Goal: Navigation & Orientation: Find specific page/section

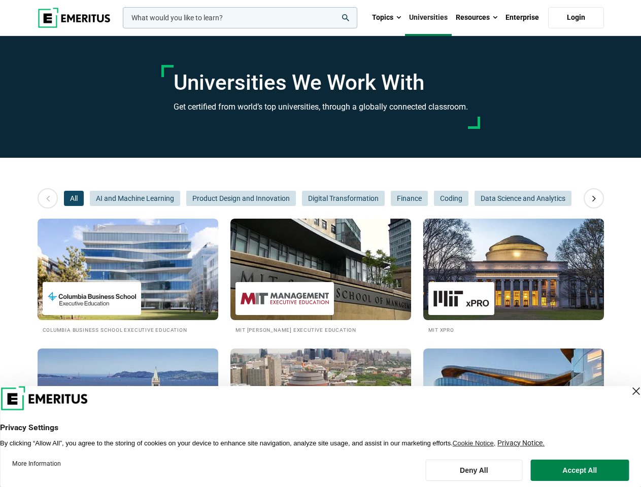
click at [240, 18] on input "woocommerce-product-search-field-0" at bounding box center [240, 17] width 235 height 21
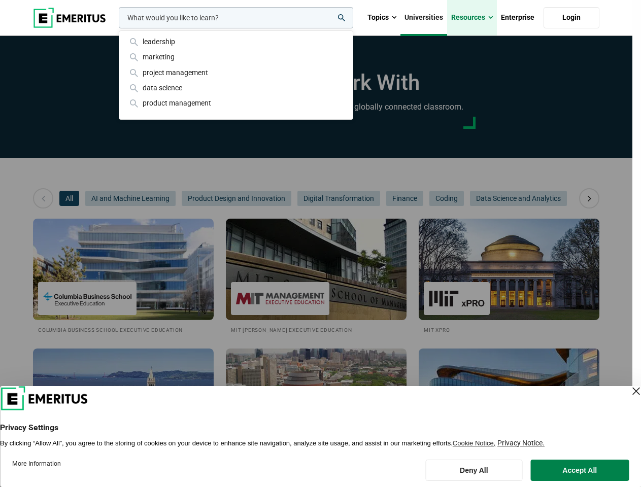
click at [477, 18] on link "Resources" at bounding box center [472, 18] width 50 height 36
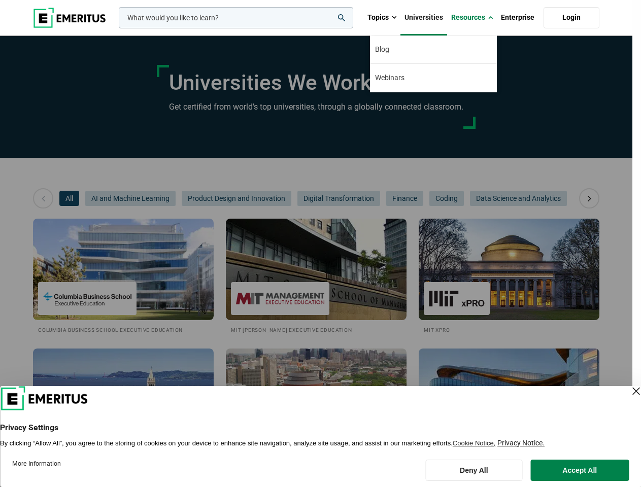
click at [117, 28] on div "leadership marketing project management data science product management" at bounding box center [235, 17] width 237 height 21
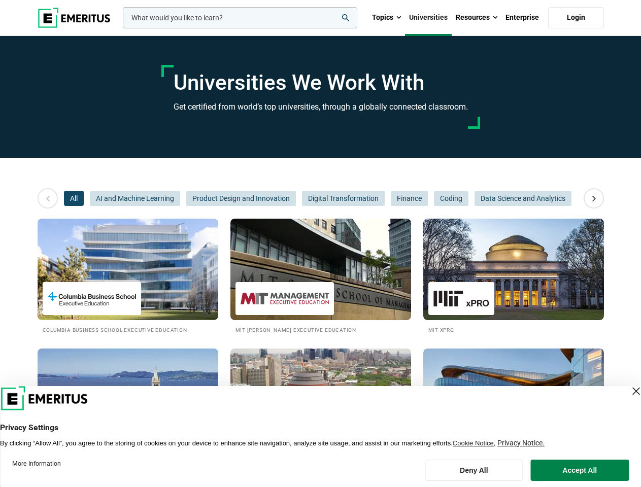
click at [594, 199] on icon at bounding box center [594, 198] width 18 height 18
click at [186, 199] on span "Product Design and Innovation" at bounding box center [241, 198] width 110 height 15
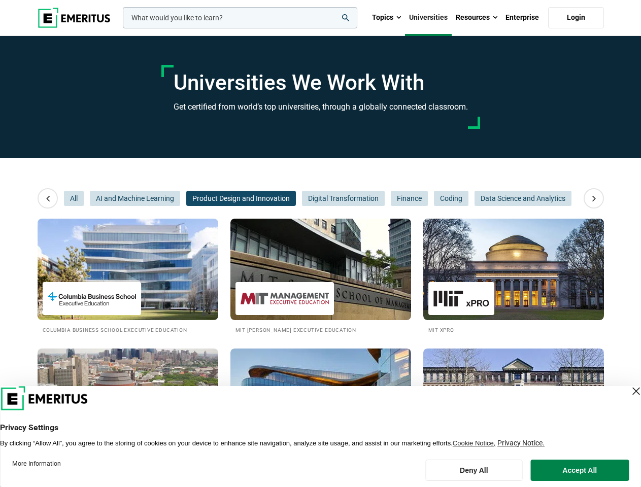
click at [186, 199] on span "Product Design and Innovation" at bounding box center [241, 198] width 110 height 15
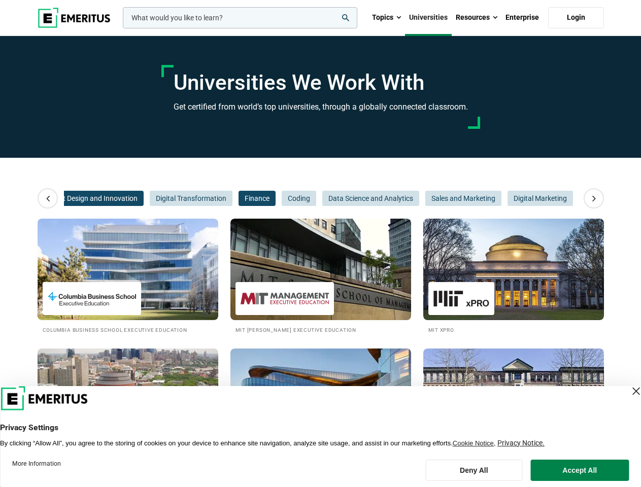
click at [241, 199] on span "Finance" at bounding box center [257, 198] width 37 height 15
click at [343, 199] on span "Data Science and Analytics" at bounding box center [370, 198] width 97 height 15
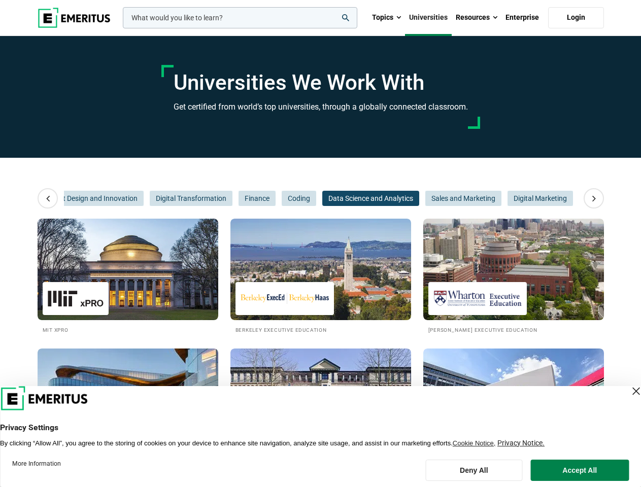
click at [409, 199] on span "Data Science and Analytics" at bounding box center [370, 198] width 97 height 15
click at [451, 199] on span "Sales and Marketing" at bounding box center [463, 198] width 76 height 15
